Goal: Information Seeking & Learning: Check status

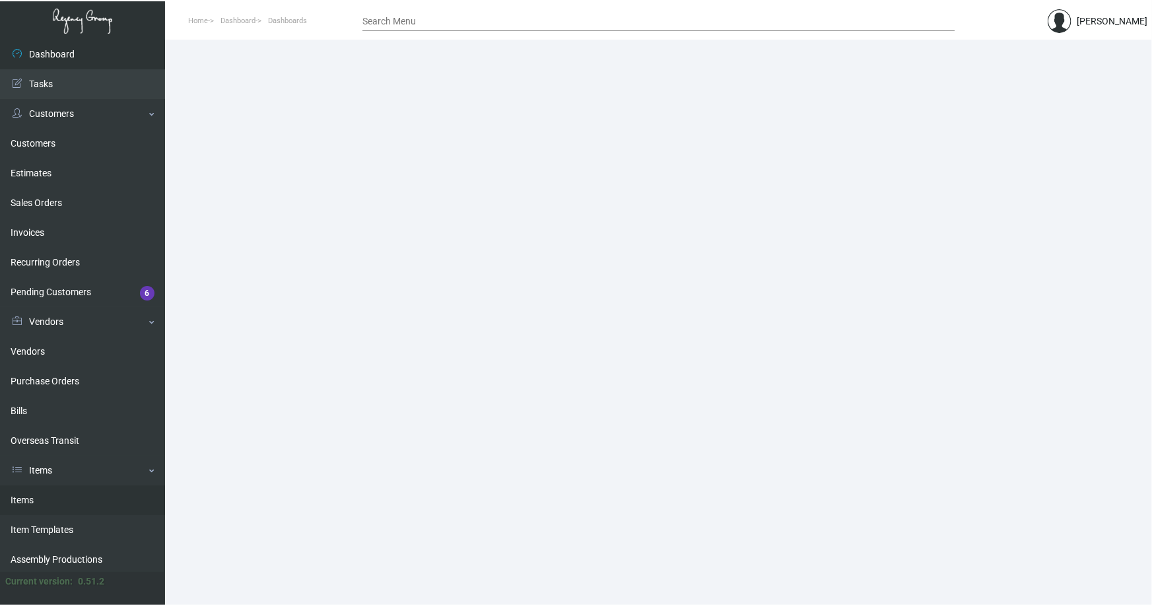
click at [23, 498] on link "Items" at bounding box center [82, 500] width 165 height 30
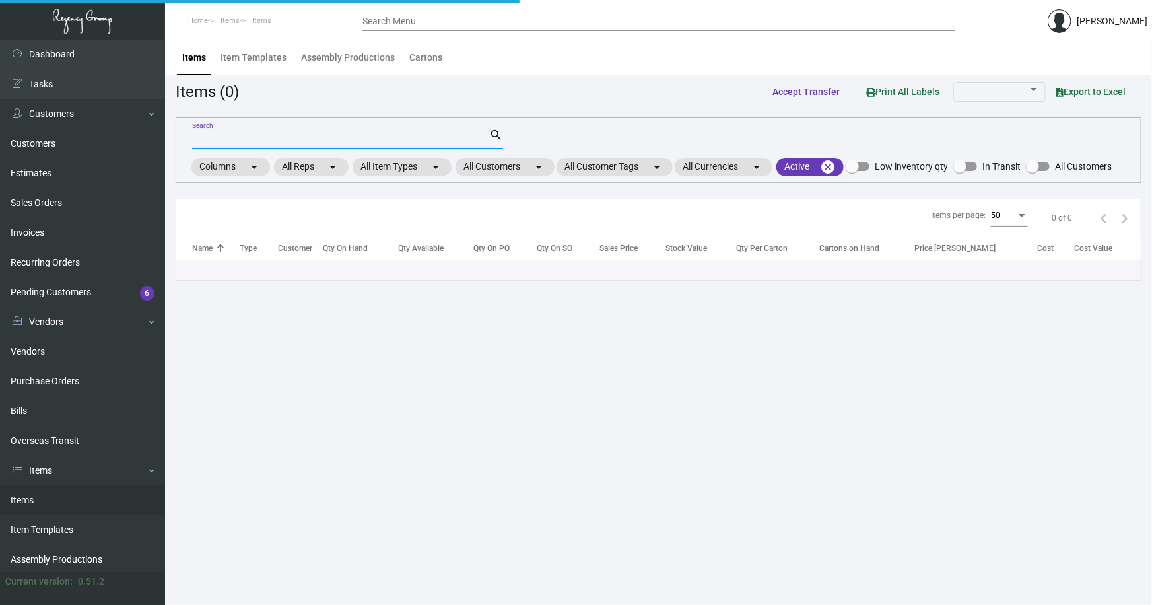
click at [310, 134] on input "Search" at bounding box center [340, 139] width 297 height 11
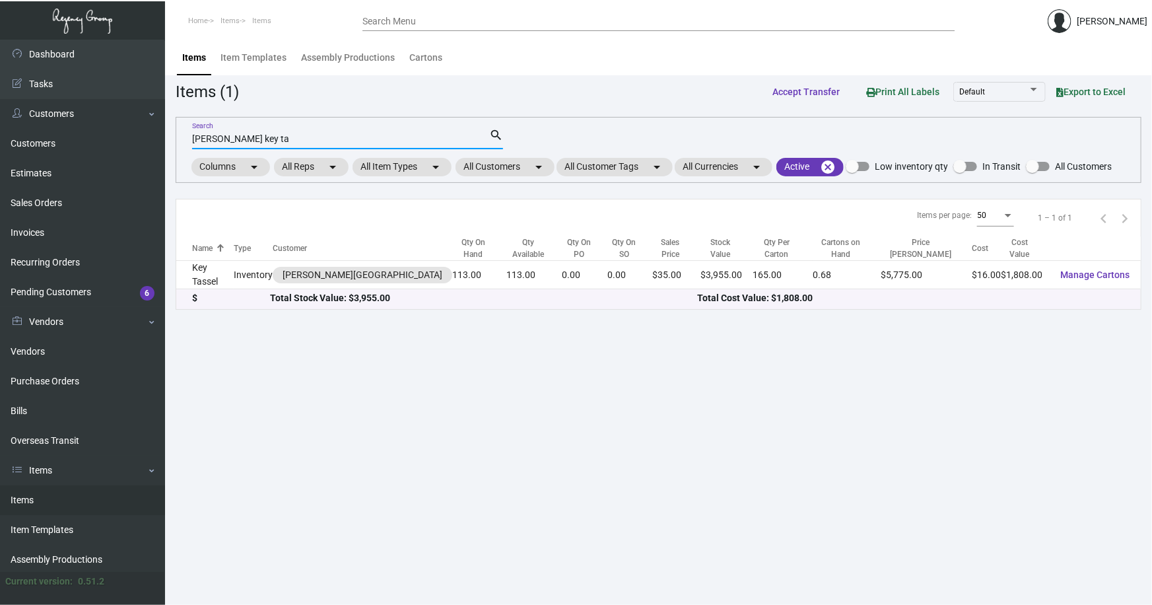
type input "[PERSON_NAME] key ta"
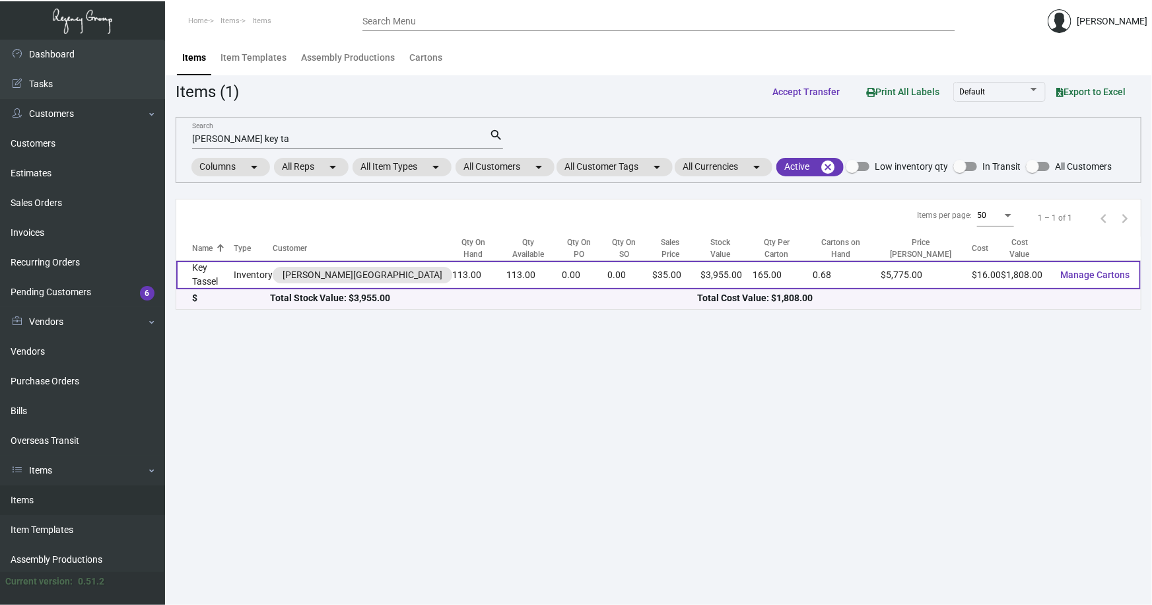
click at [234, 271] on td "Key Tassel" at bounding box center [204, 275] width 57 height 28
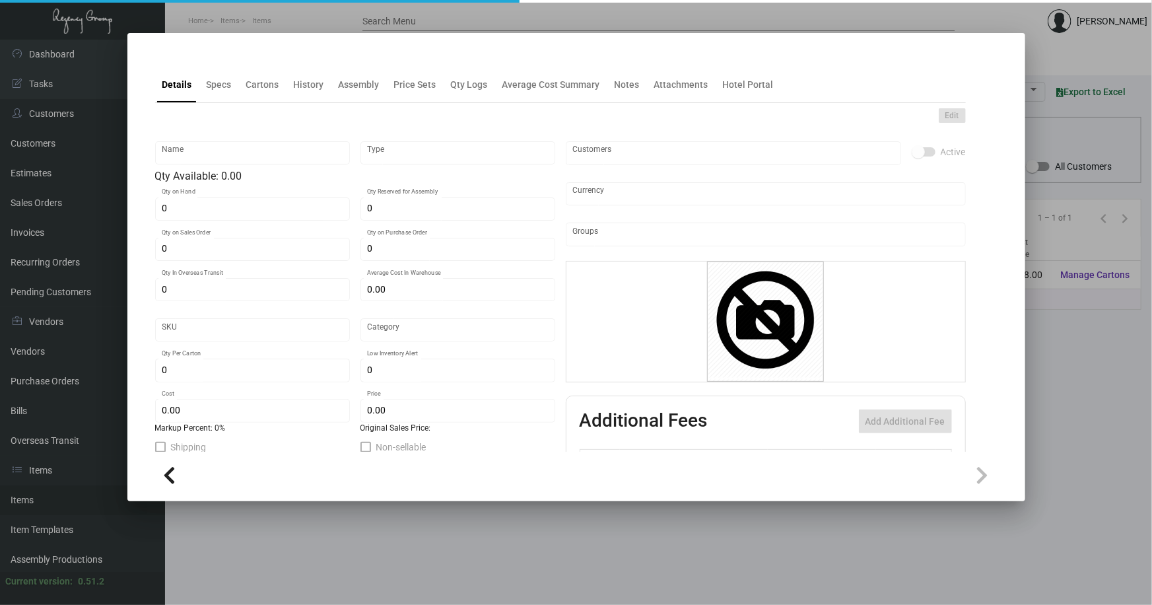
type input "Key Tassel"
type input "Inventory"
type input "113"
type input "$ 43.42857"
type input "Overseas"
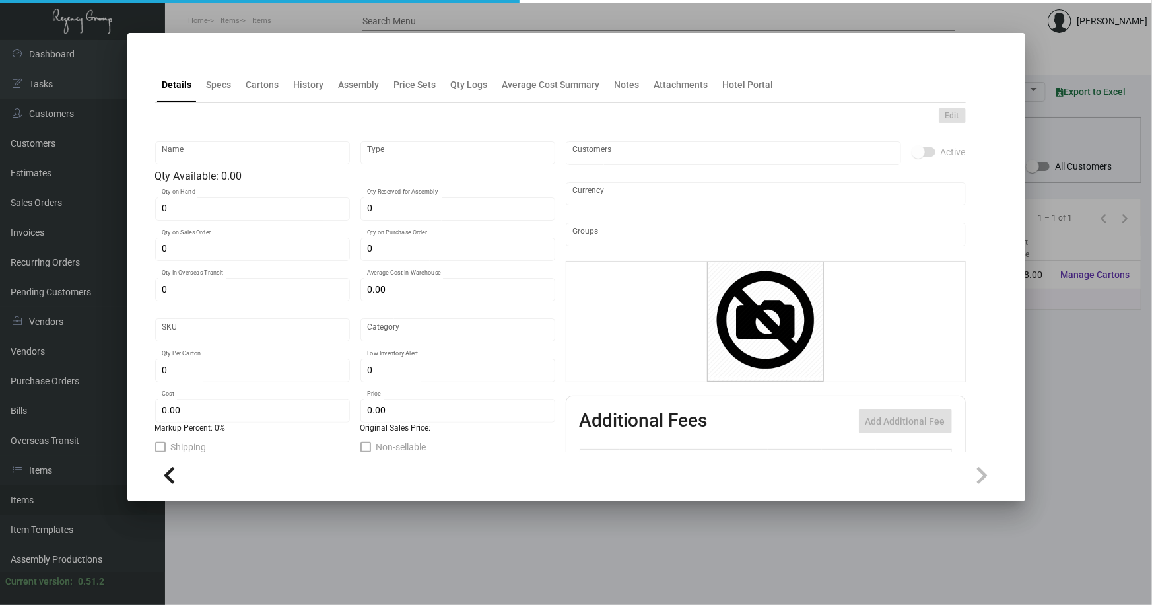
type input "165"
type input "$ 16.00"
type input "$ 35.00"
checkbox input "true"
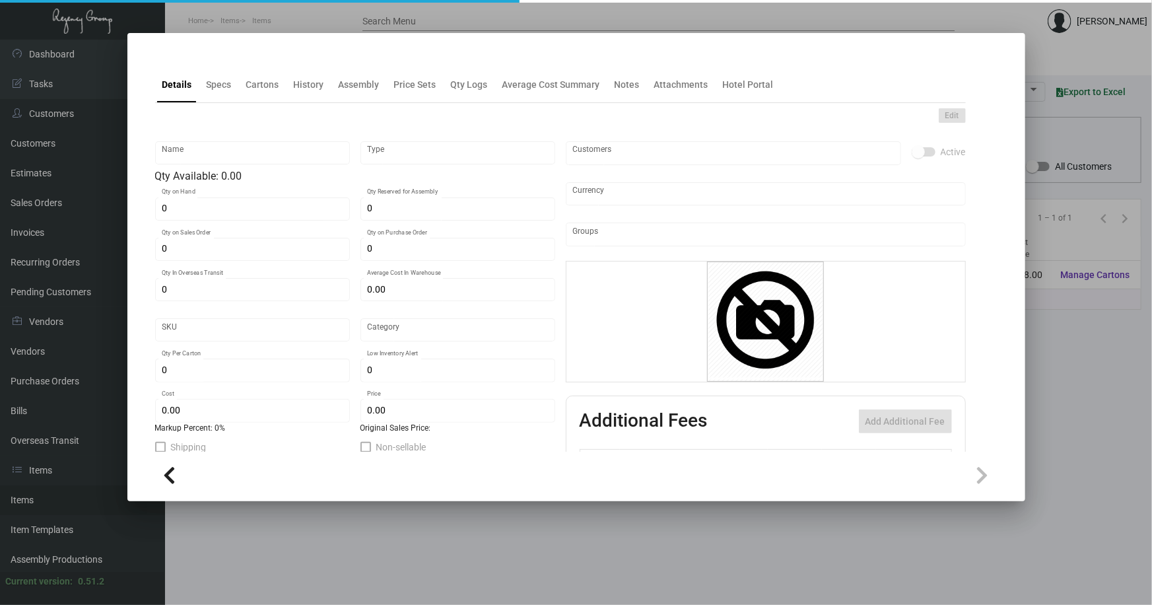
type input "United States Dollar $"
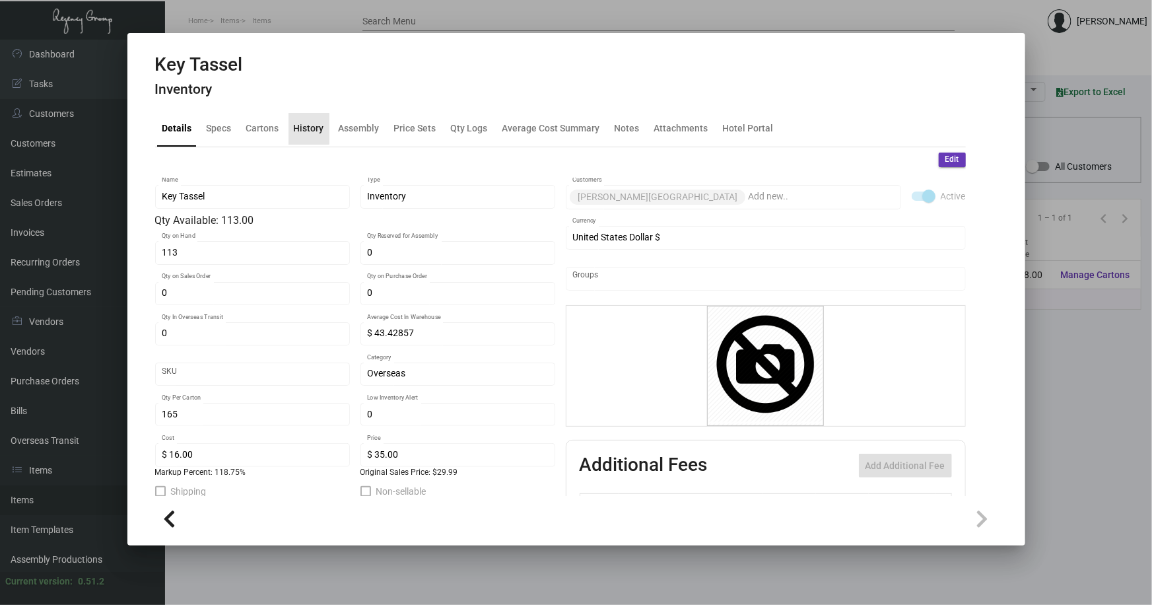
click at [308, 125] on div "History" at bounding box center [309, 128] width 30 height 14
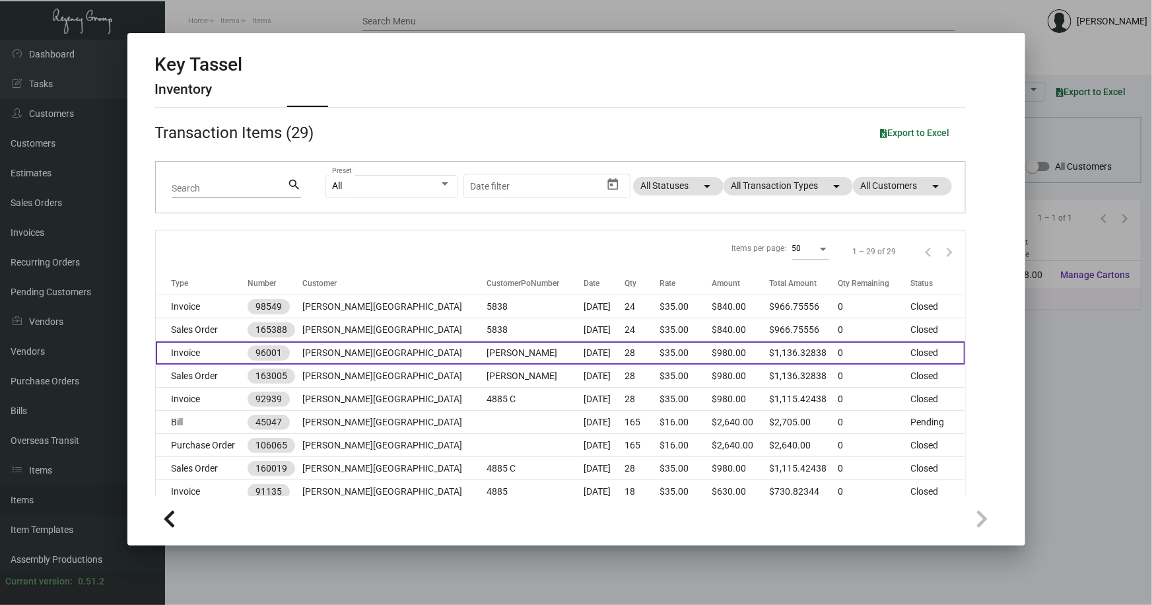
scroll to position [59, 0]
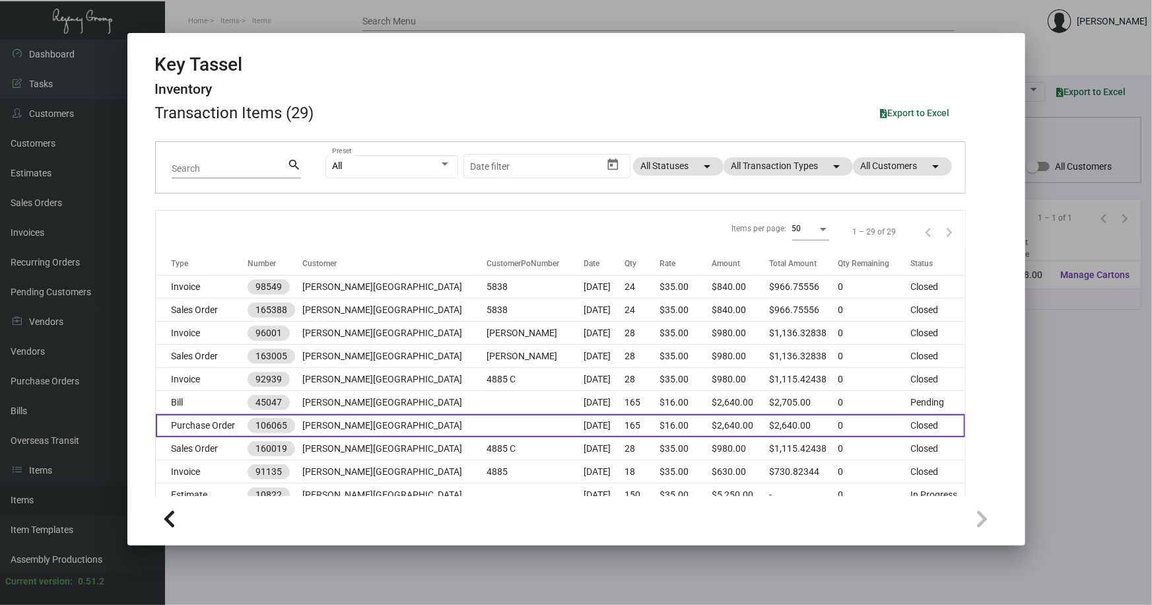
click at [487, 426] on td at bounding box center [535, 425] width 97 height 23
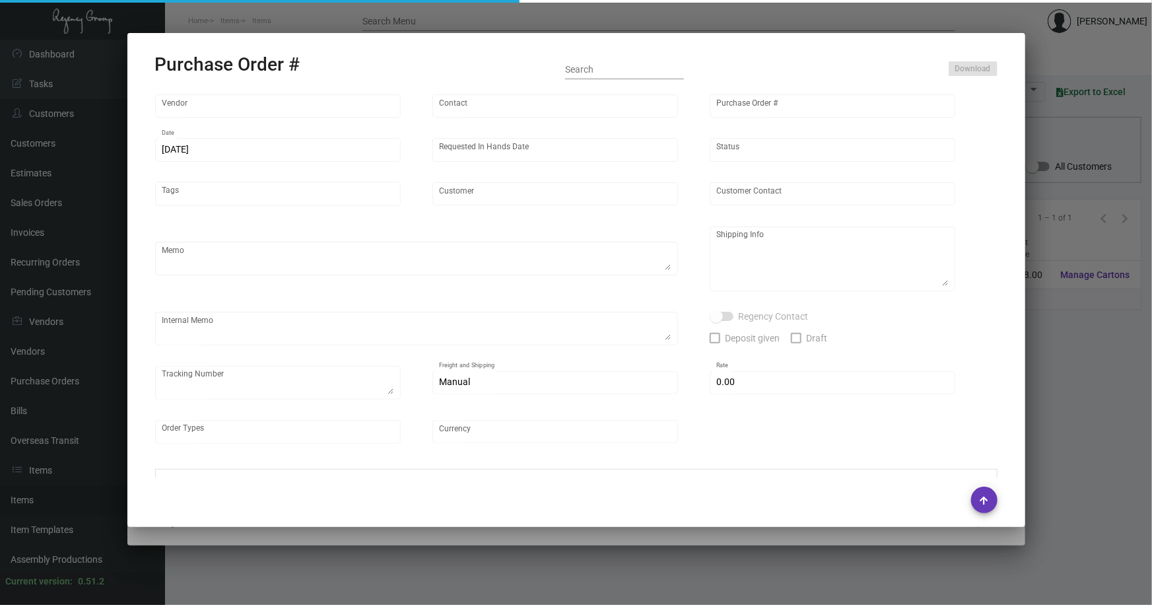
type input "A&S IMPORTS"
type input "[PERSON_NAME]"
type input "106065"
type input "[DATE]"
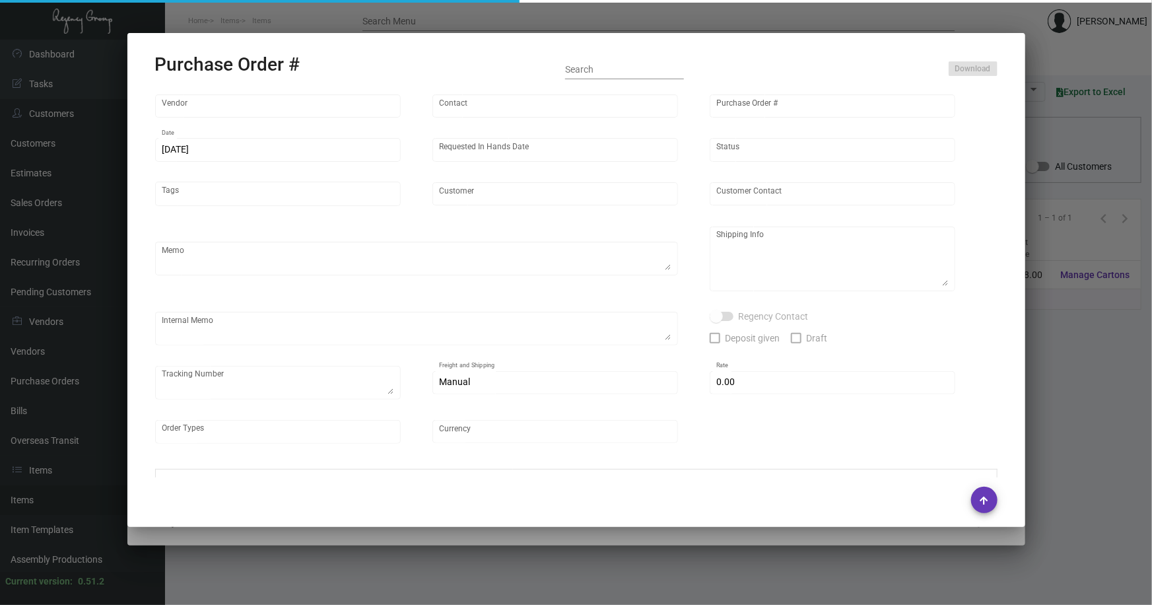
type input "[PERSON_NAME][GEOGRAPHIC_DATA]"
type textarea "Repeat Previous PO 95049."
type textarea "Regency Group NJ - [PERSON_NAME] [STREET_ADDRESS]"
type textarea "NJ Warehouse. CC paid [DATE] 6205 TSW Paid balance of $305.00 [DATE] 1246"
checkbox input "true"
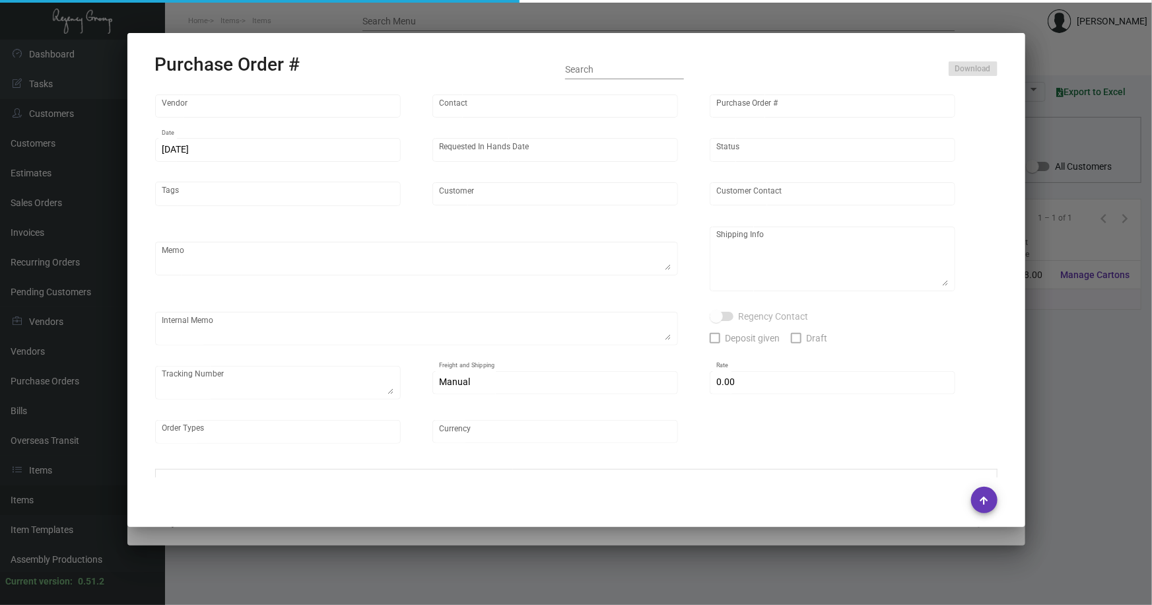
checkbox input "true"
type input "$ 0.00"
type input "United States Dollar $"
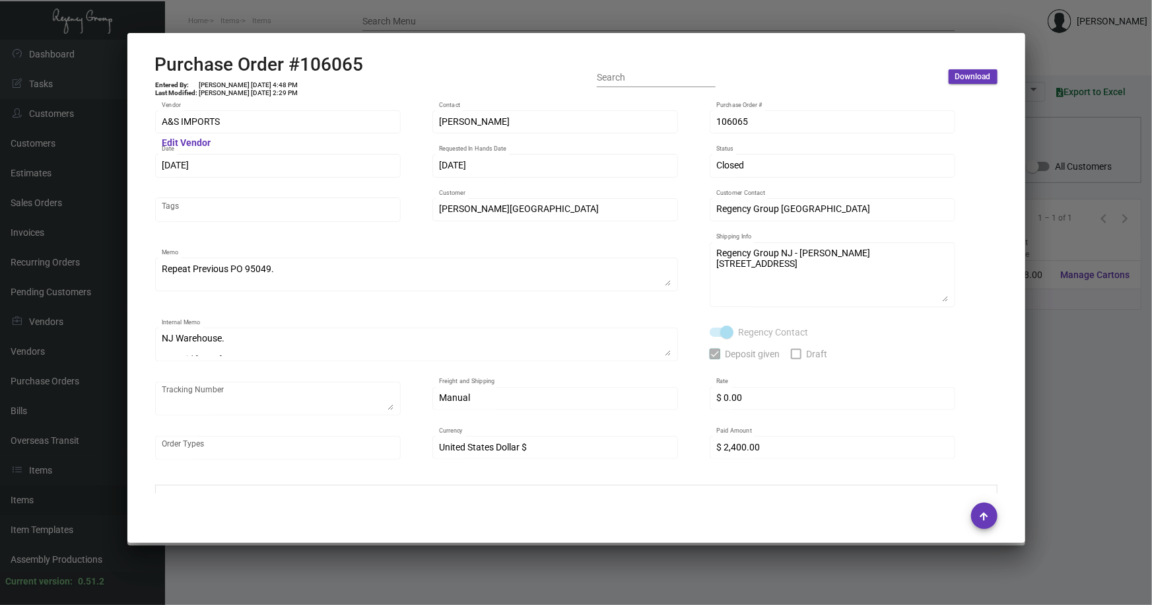
scroll to position [0, 0]
click at [688, 129] on div "A&S IMPORTS Vendor Edit Vendor [PERSON_NAME] Contact 106065 Purchase Order # [D…" at bounding box center [576, 291] width 842 height 366
click at [1063, 61] on div at bounding box center [576, 302] width 1152 height 605
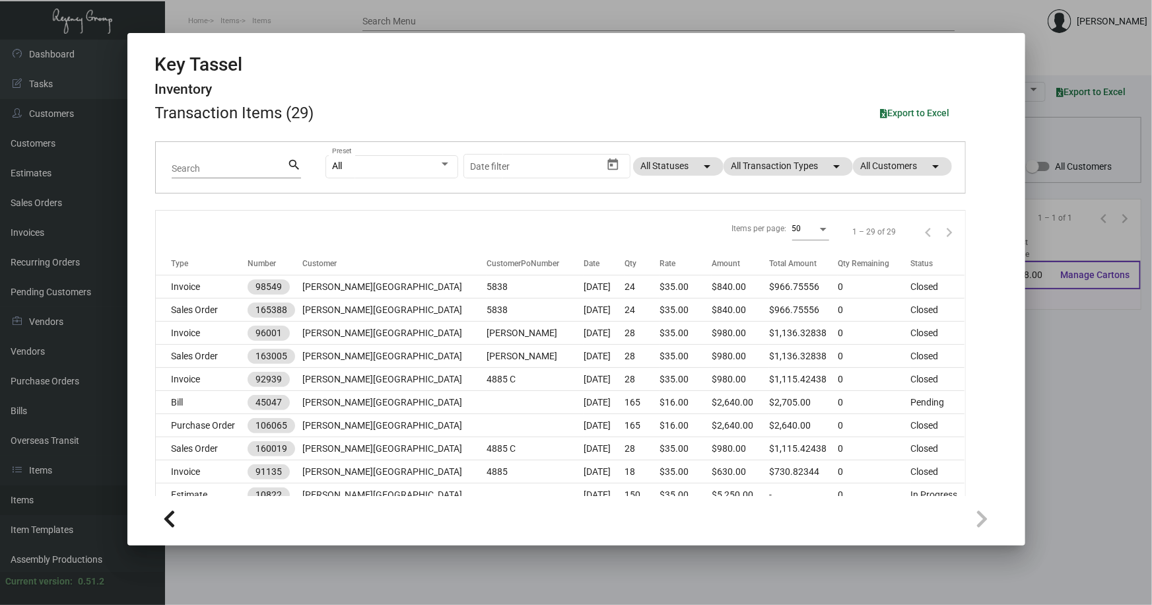
drag, startPoint x: 1042, startPoint y: 343, endPoint x: 1066, endPoint y: 283, distance: 64.8
click at [1045, 333] on div at bounding box center [576, 302] width 1152 height 605
